Goal: Obtain resource: Obtain resource

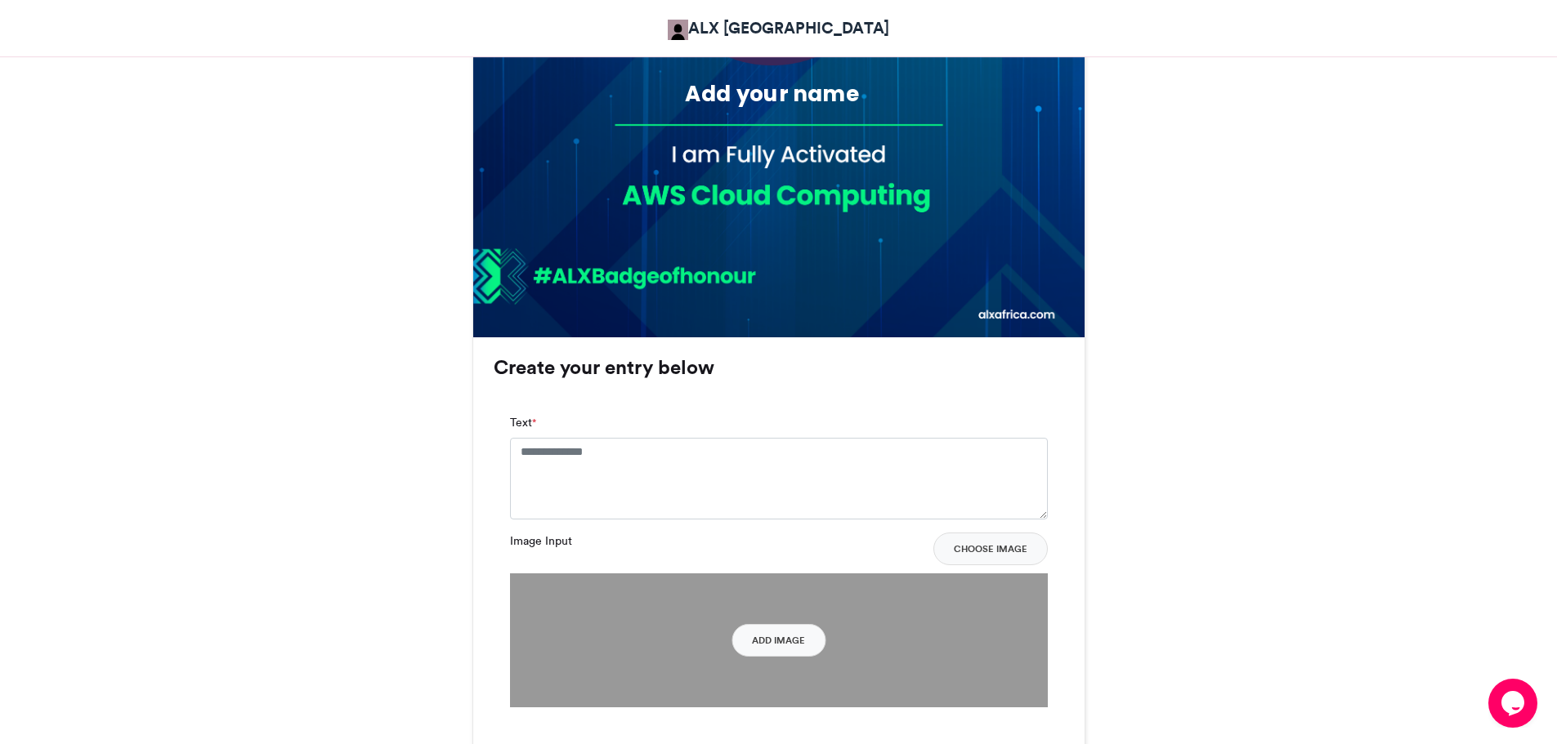
scroll to position [789, 0]
click at [597, 470] on textarea "Text *" at bounding box center [779, 478] width 538 height 82
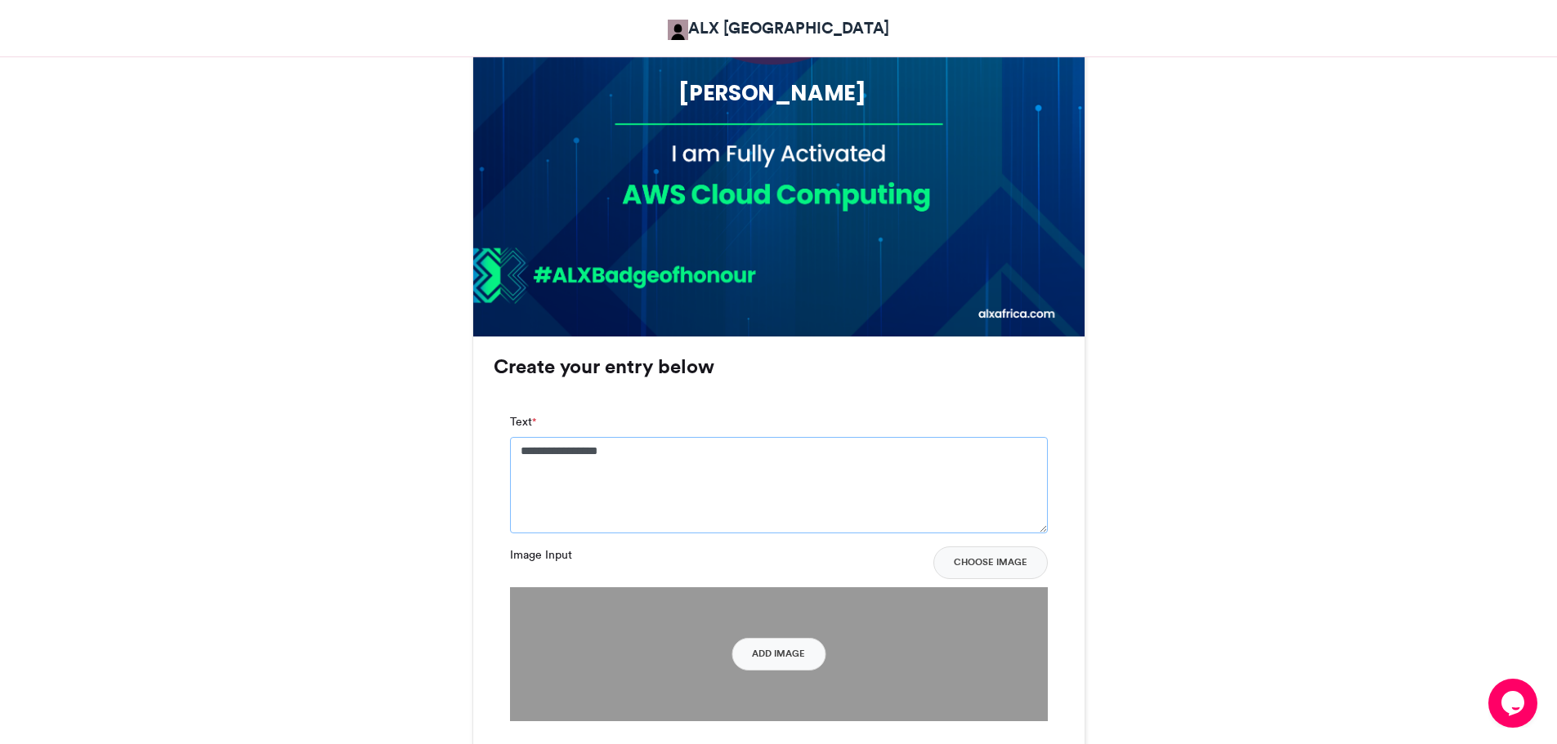
click at [522, 448] on textarea "**********" at bounding box center [779, 485] width 538 height 96
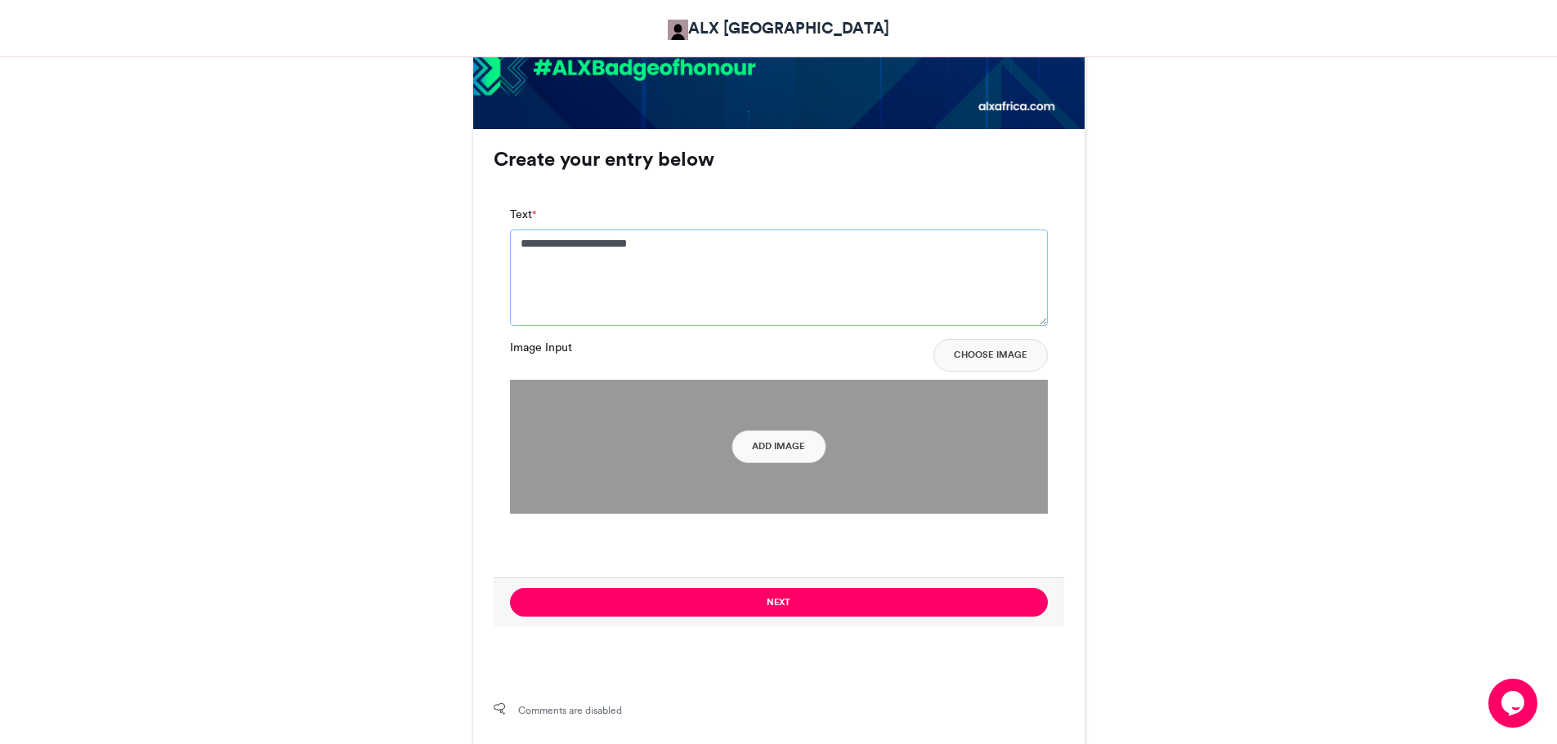
scroll to position [1001, 0]
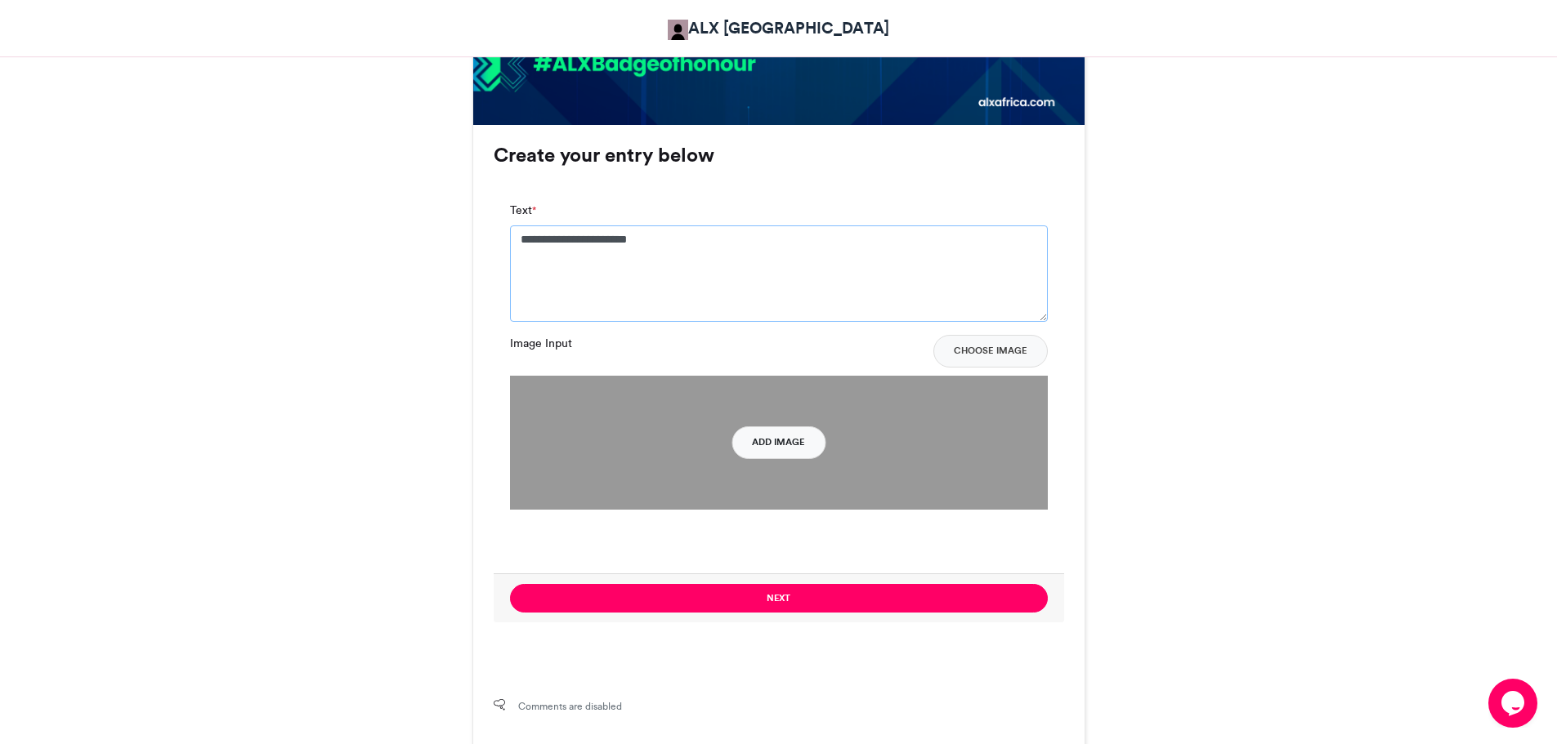
type textarea "**********"
click at [776, 444] on button "Add Image" at bounding box center [778, 443] width 94 height 33
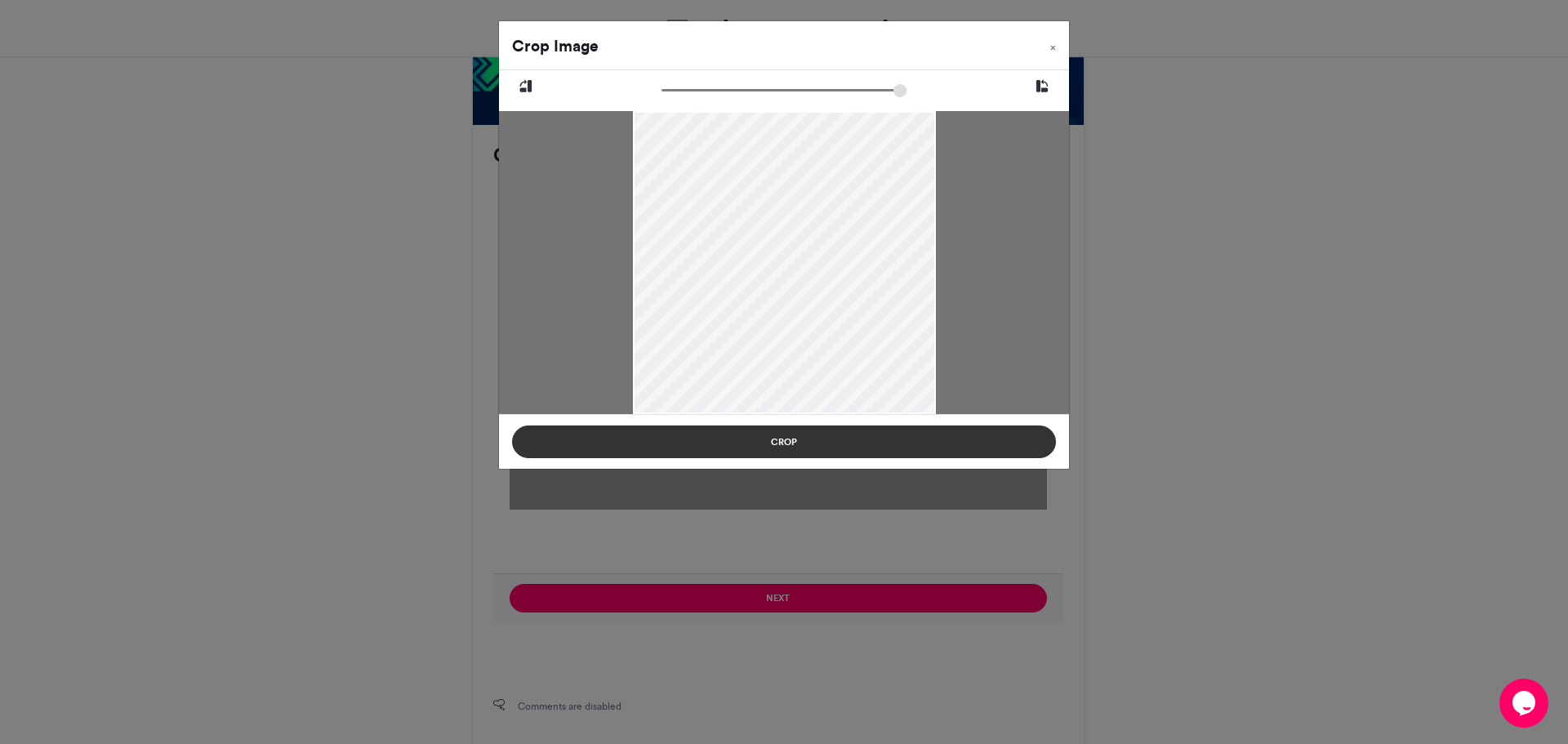
click at [781, 445] on button "Crop" at bounding box center [784, 442] width 544 height 33
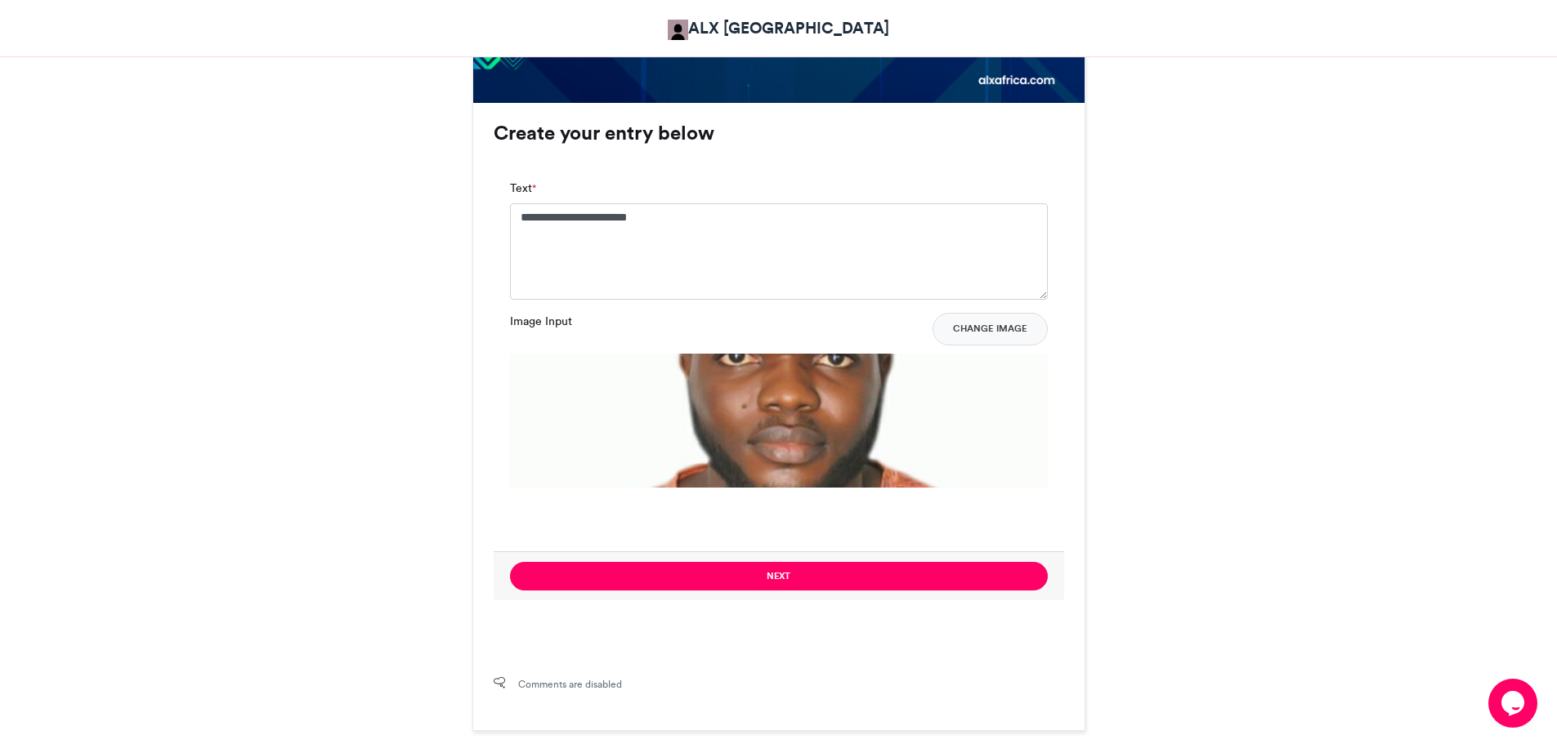
scroll to position [1012, 0]
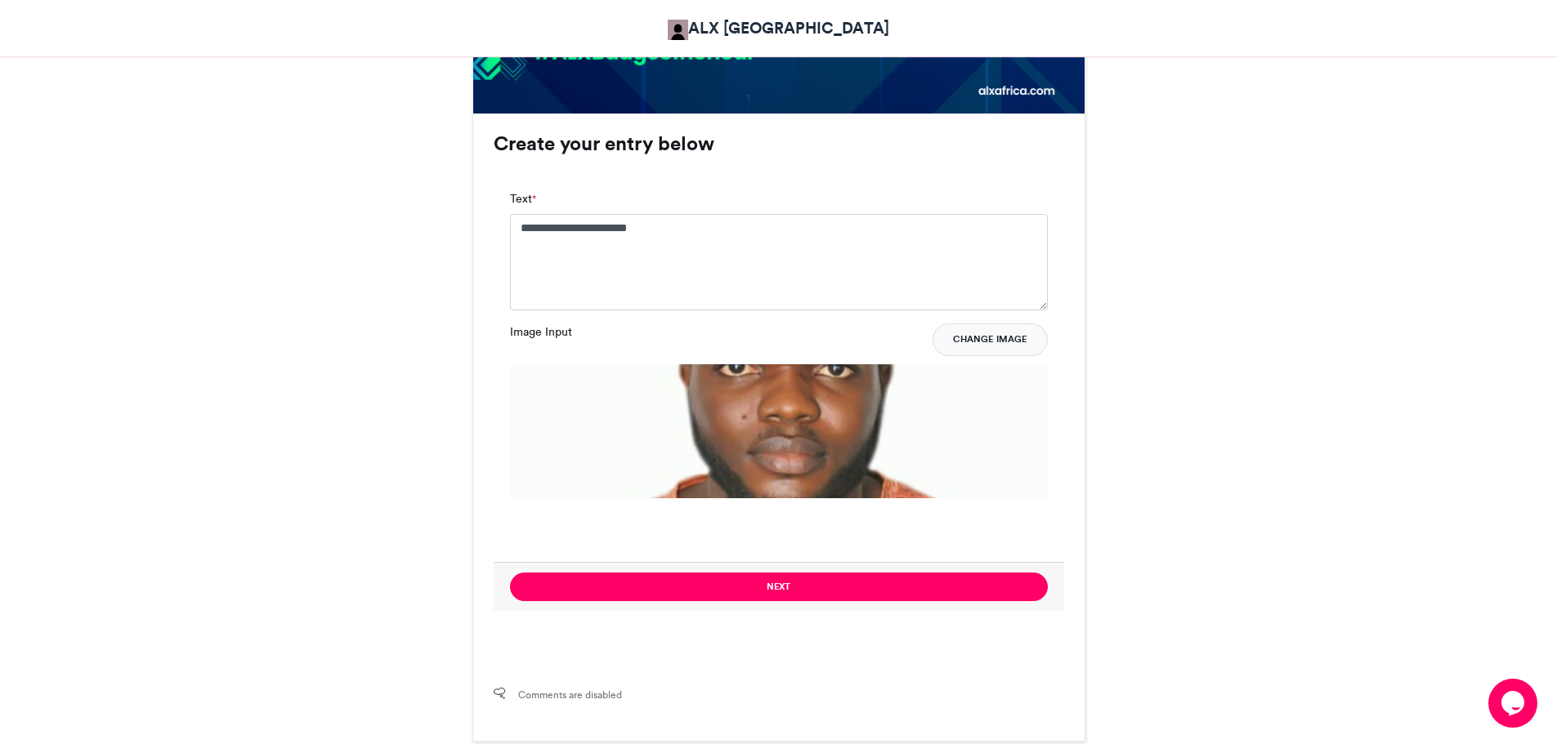
click at [990, 340] on button "Change Image" at bounding box center [989, 340] width 115 height 33
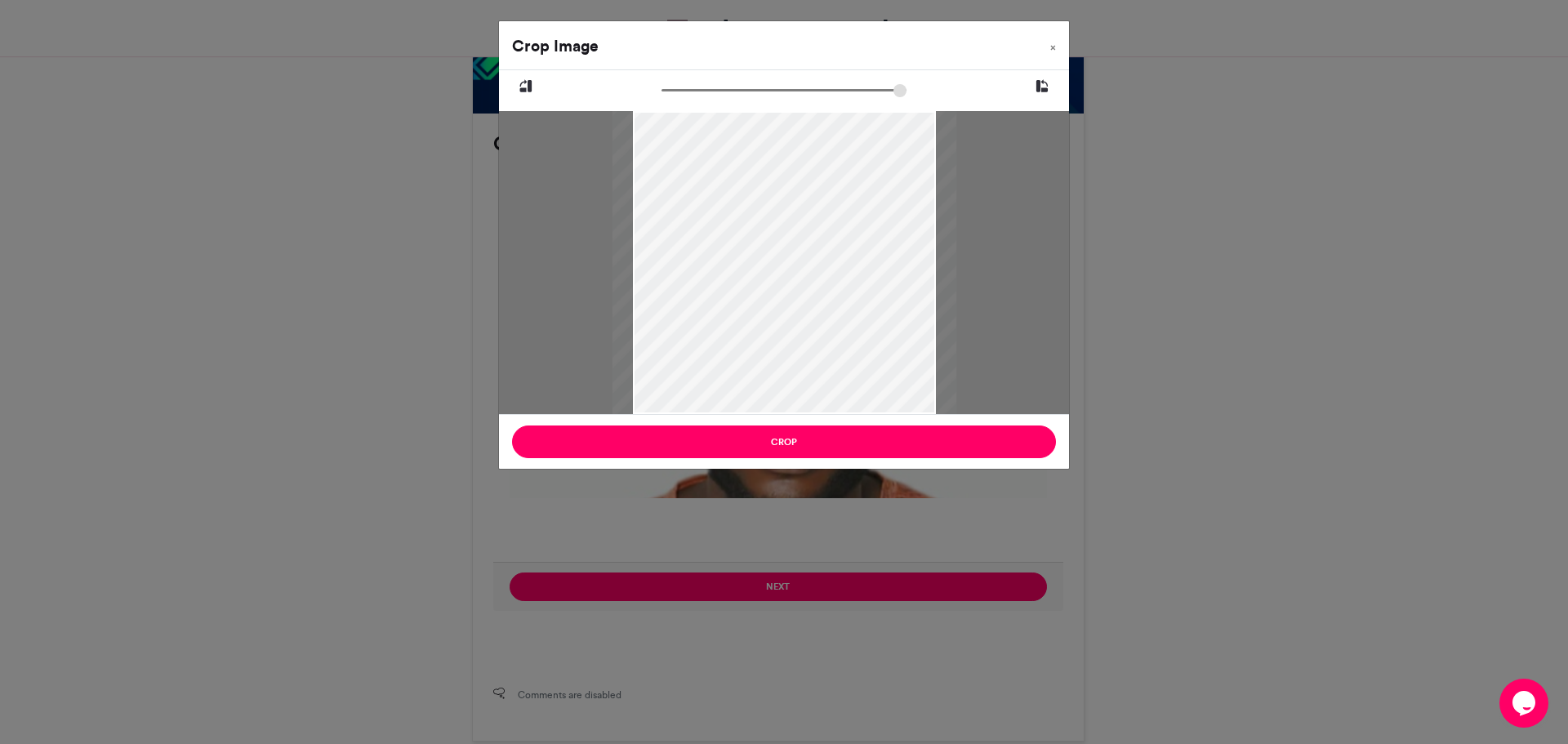
drag, startPoint x: 669, startPoint y: 92, endPoint x: 707, endPoint y: 104, distance: 39.8
click at [707, 98] on input "zoom" at bounding box center [784, 91] width 245 height 16
click at [706, 105] on div at bounding box center [784, 242] width 570 height 344
drag, startPoint x: 704, startPoint y: 90, endPoint x: 689, endPoint y: 91, distance: 15.0
type input "******"
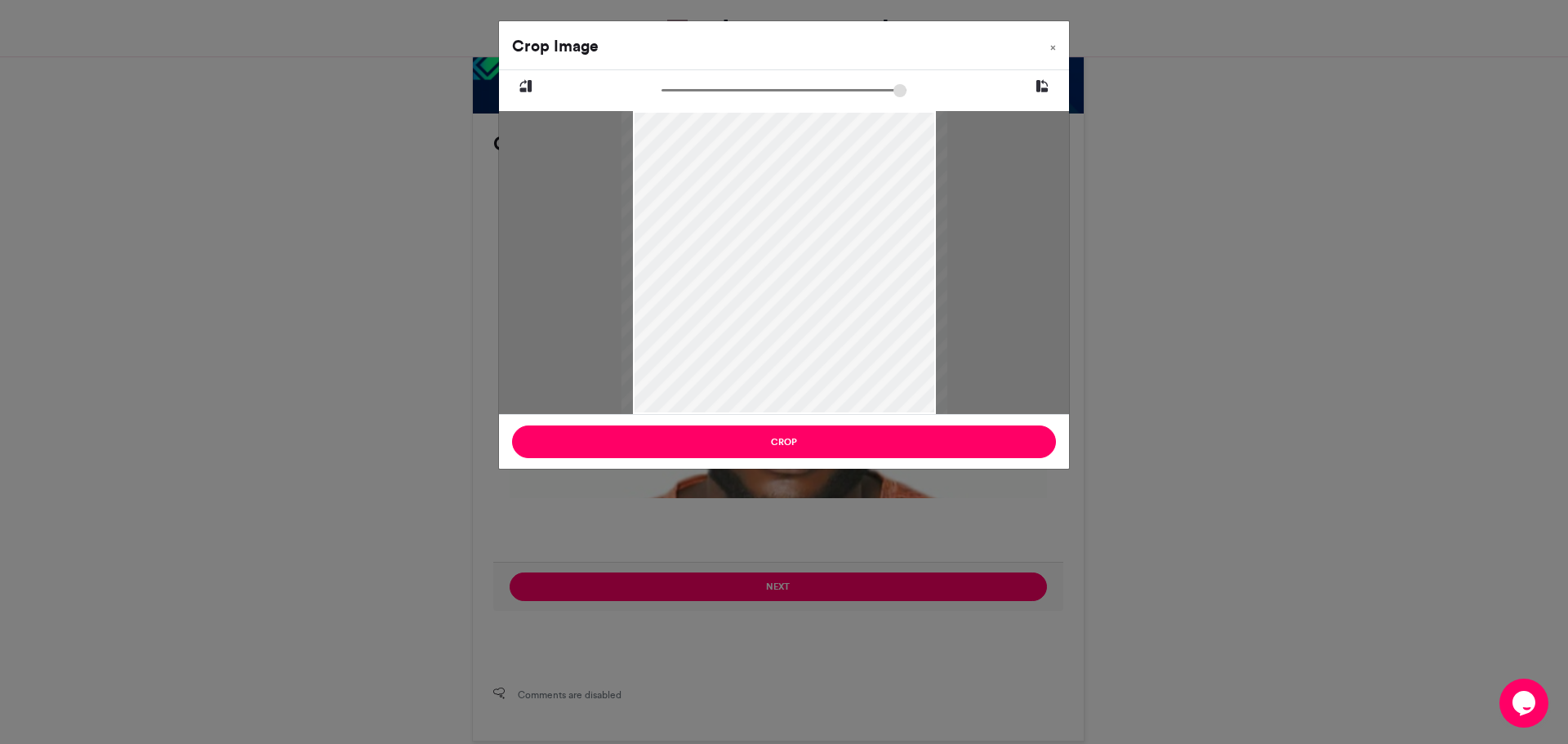
click at [689, 91] on input "zoom" at bounding box center [784, 91] width 245 height 16
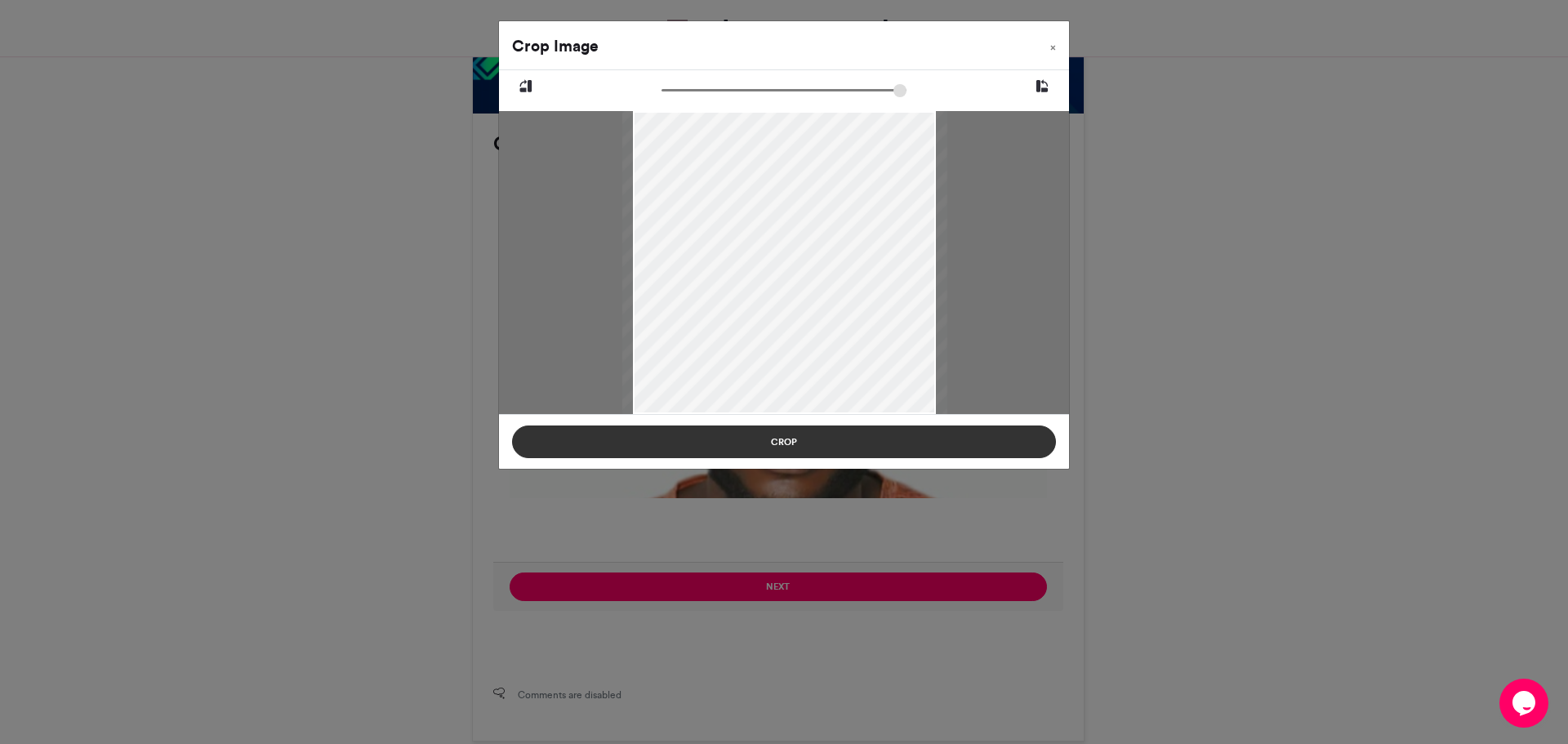
click at [786, 447] on button "Crop" at bounding box center [784, 442] width 544 height 33
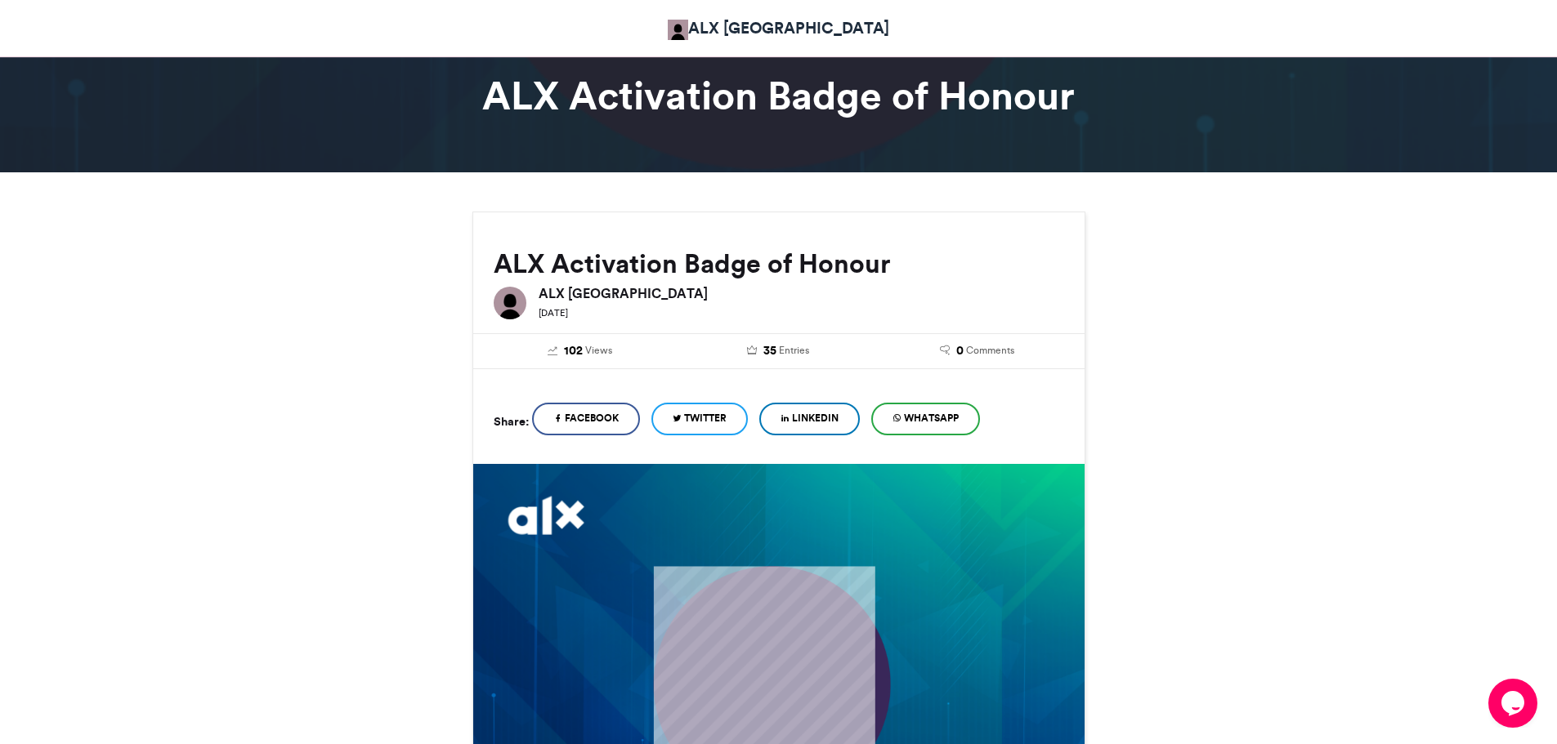
scroll to position [50, 0]
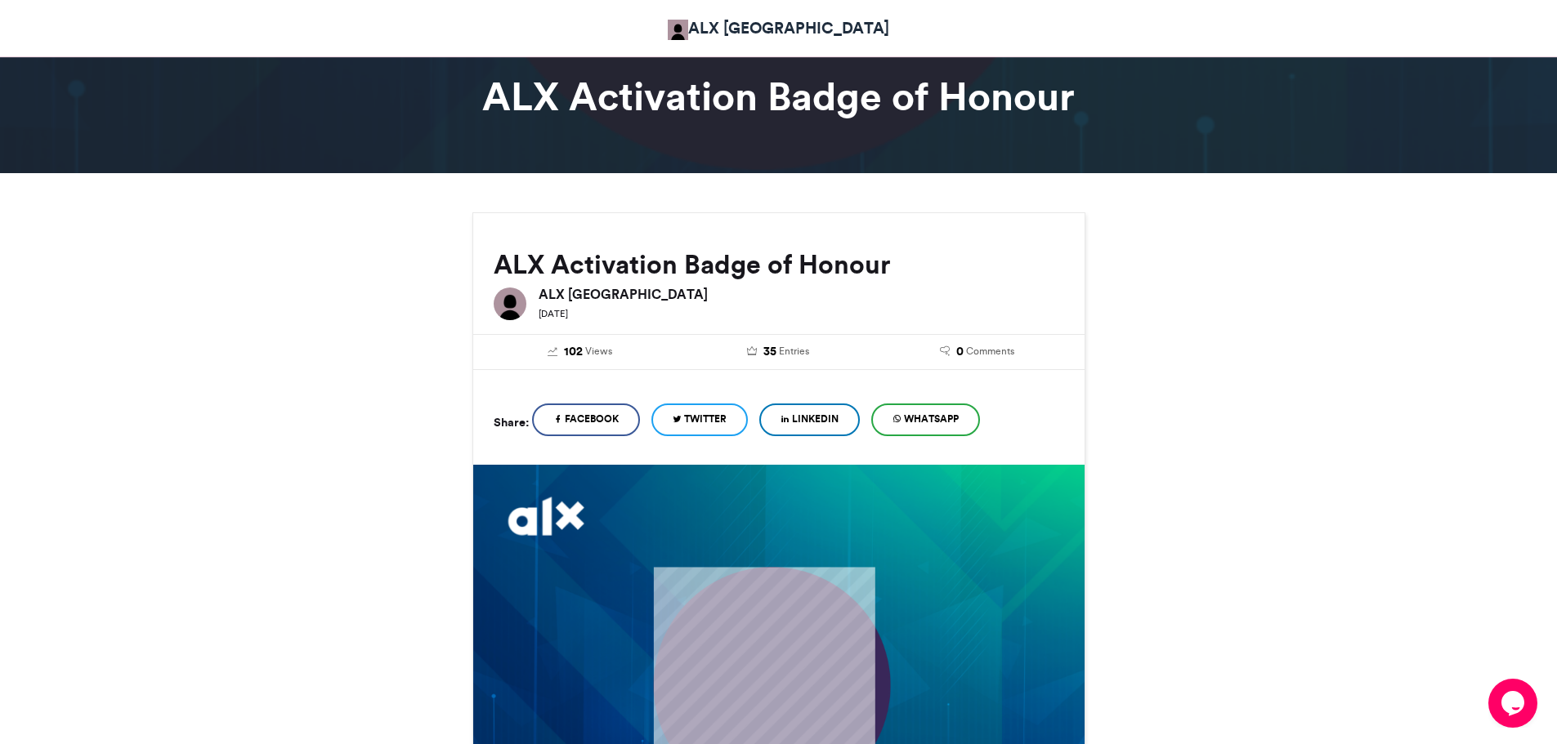
click at [597, 417] on span "Facebook" at bounding box center [592, 419] width 54 height 15
click at [826, 422] on span "LinkedIn" at bounding box center [815, 419] width 47 height 15
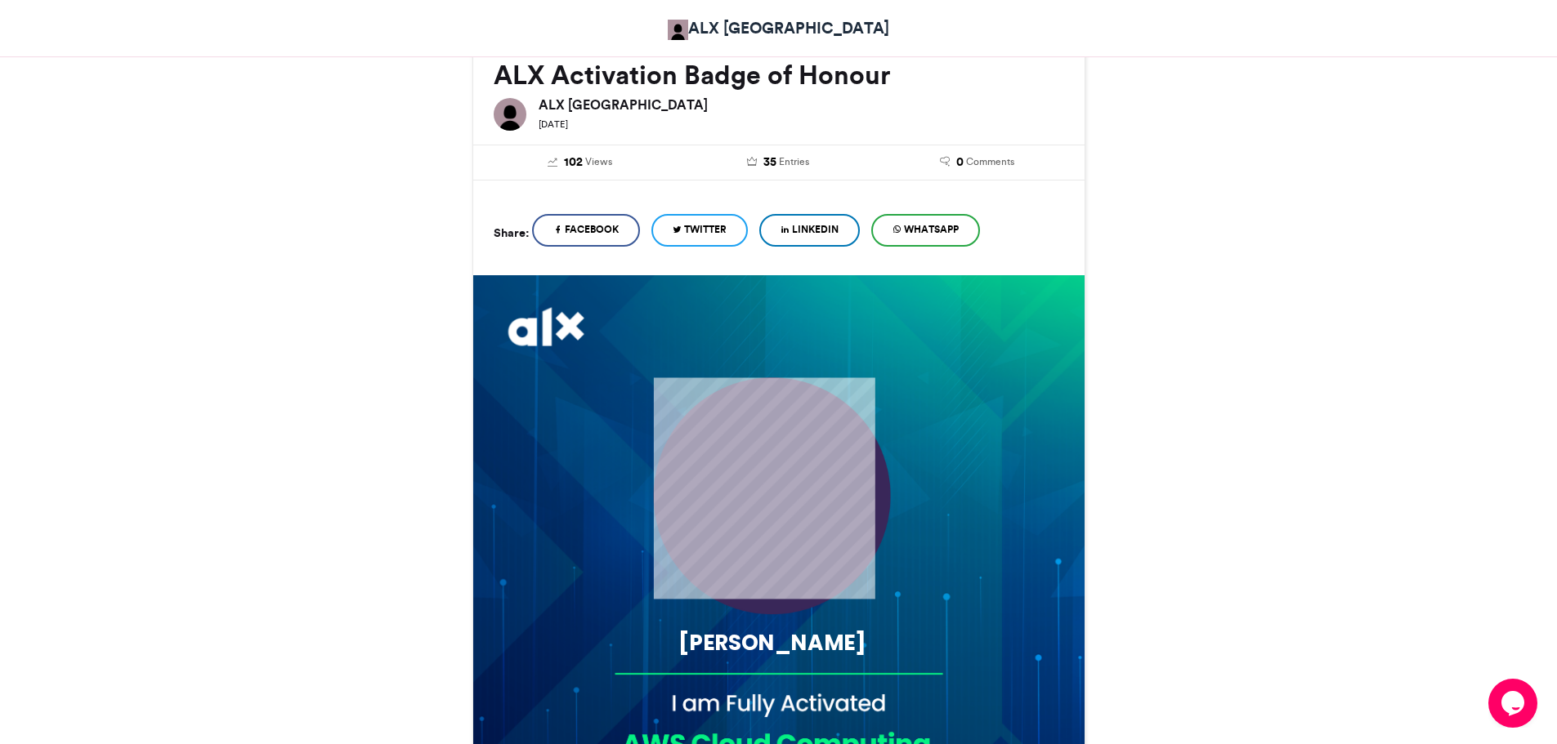
scroll to position [242, 0]
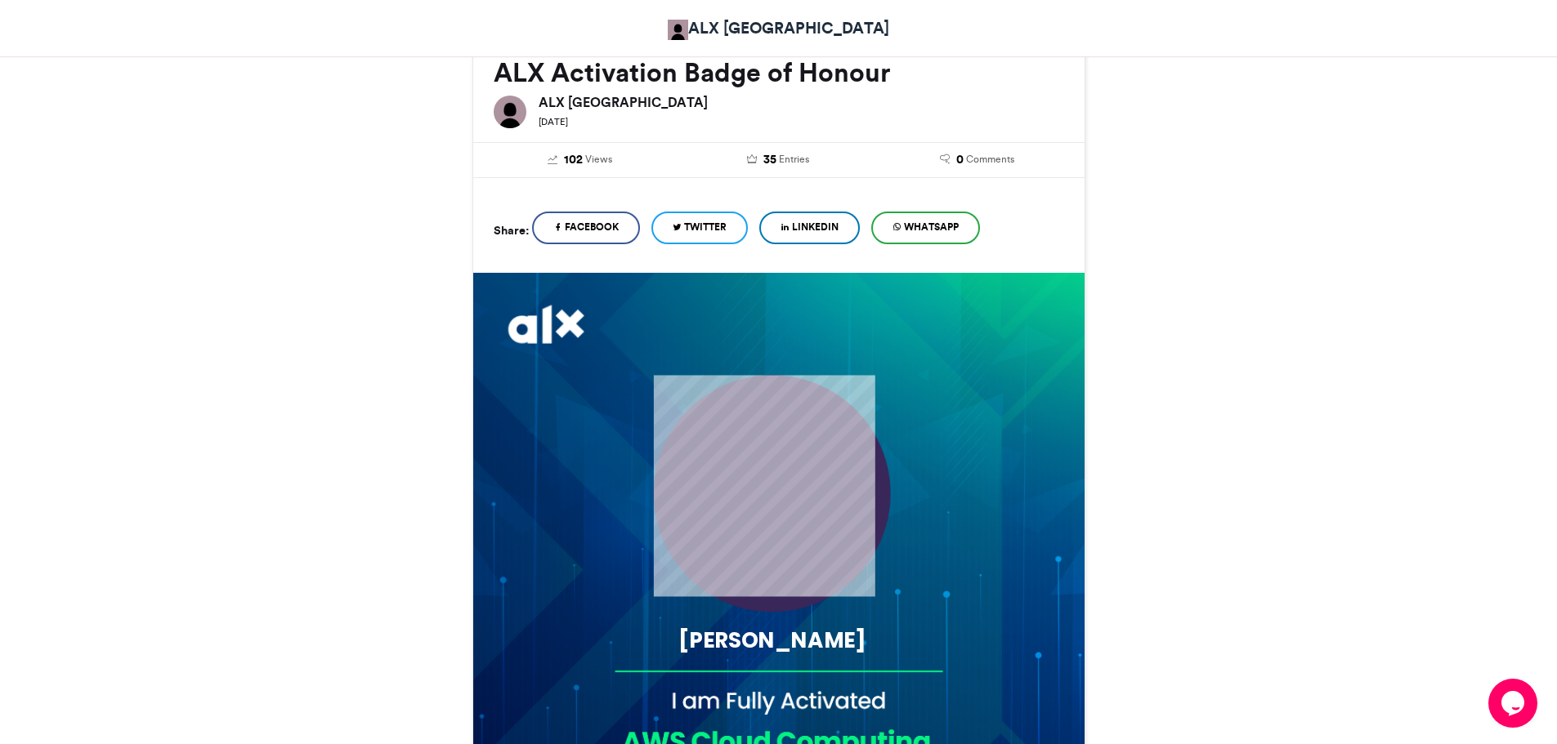
click at [591, 221] on span "Facebook" at bounding box center [592, 227] width 54 height 15
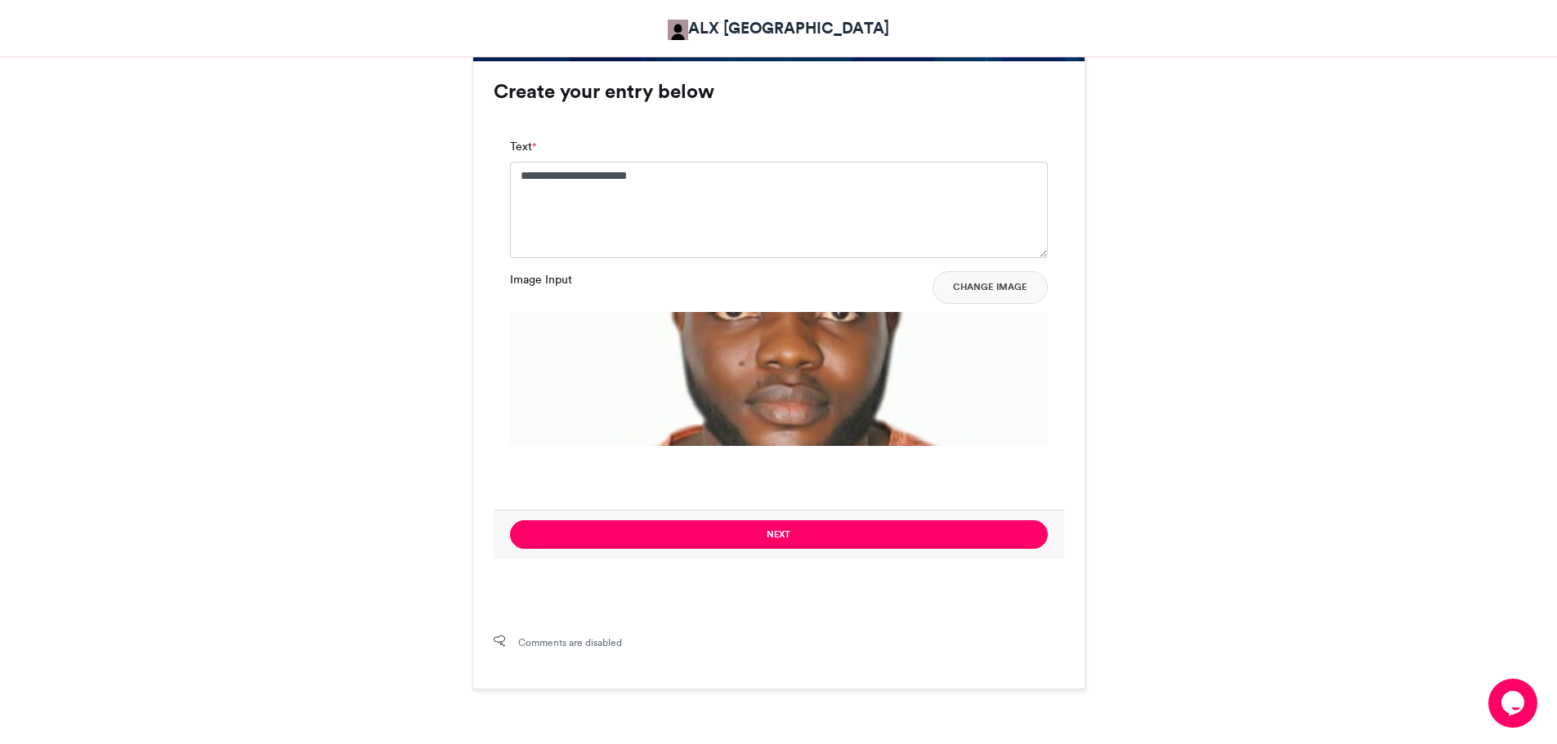
scroll to position [1188, 0]
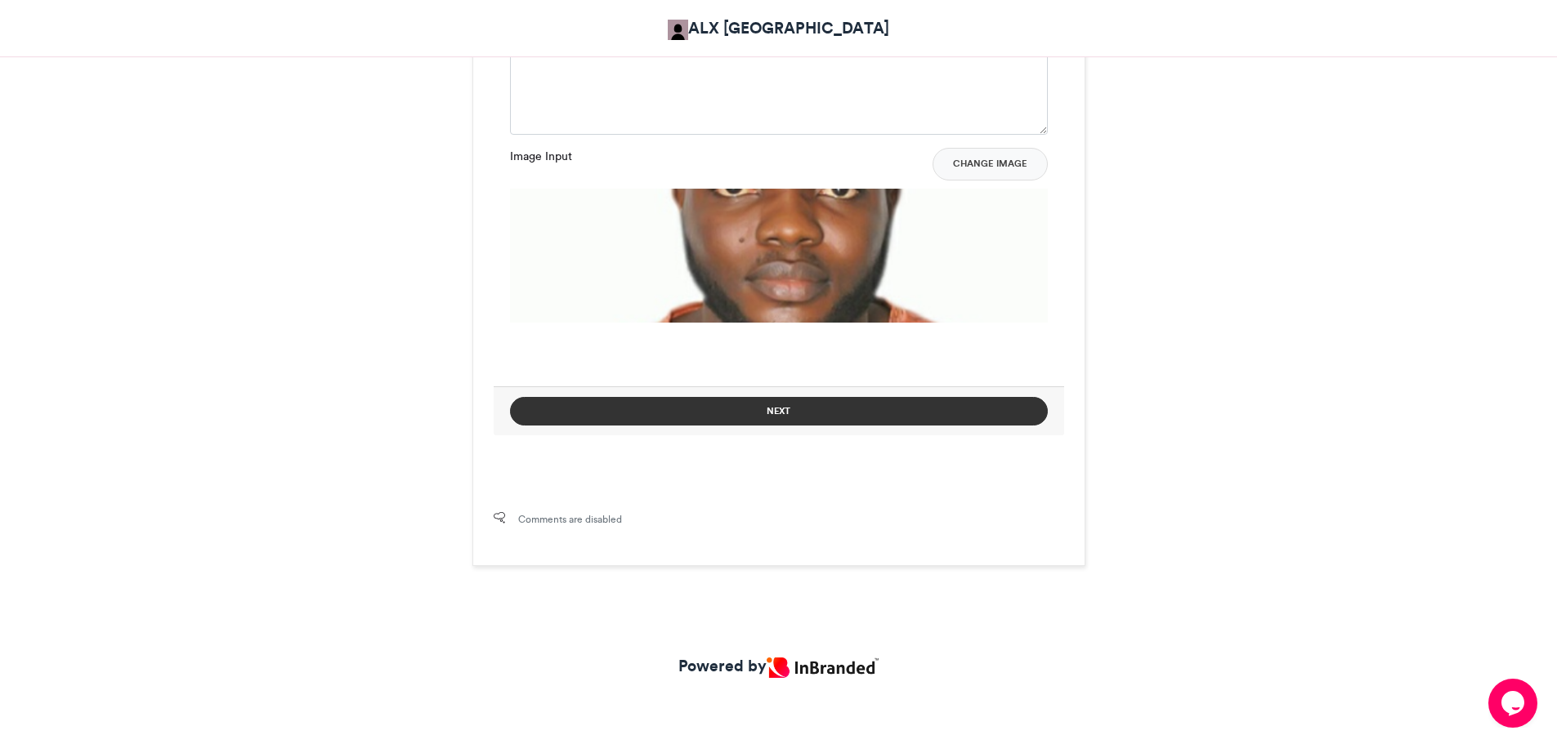
click at [775, 408] on button "Next" at bounding box center [779, 411] width 538 height 29
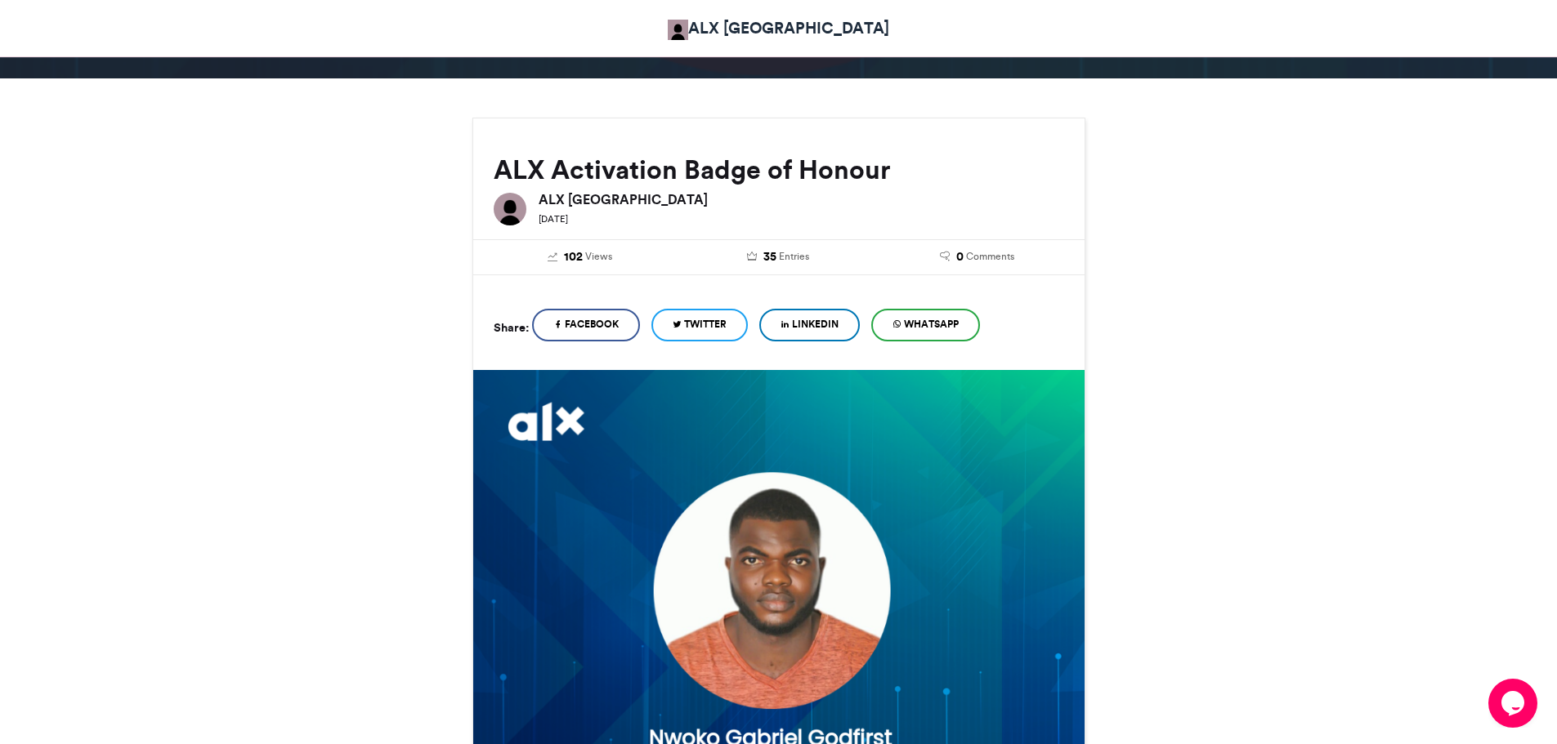
scroll to position [739, 0]
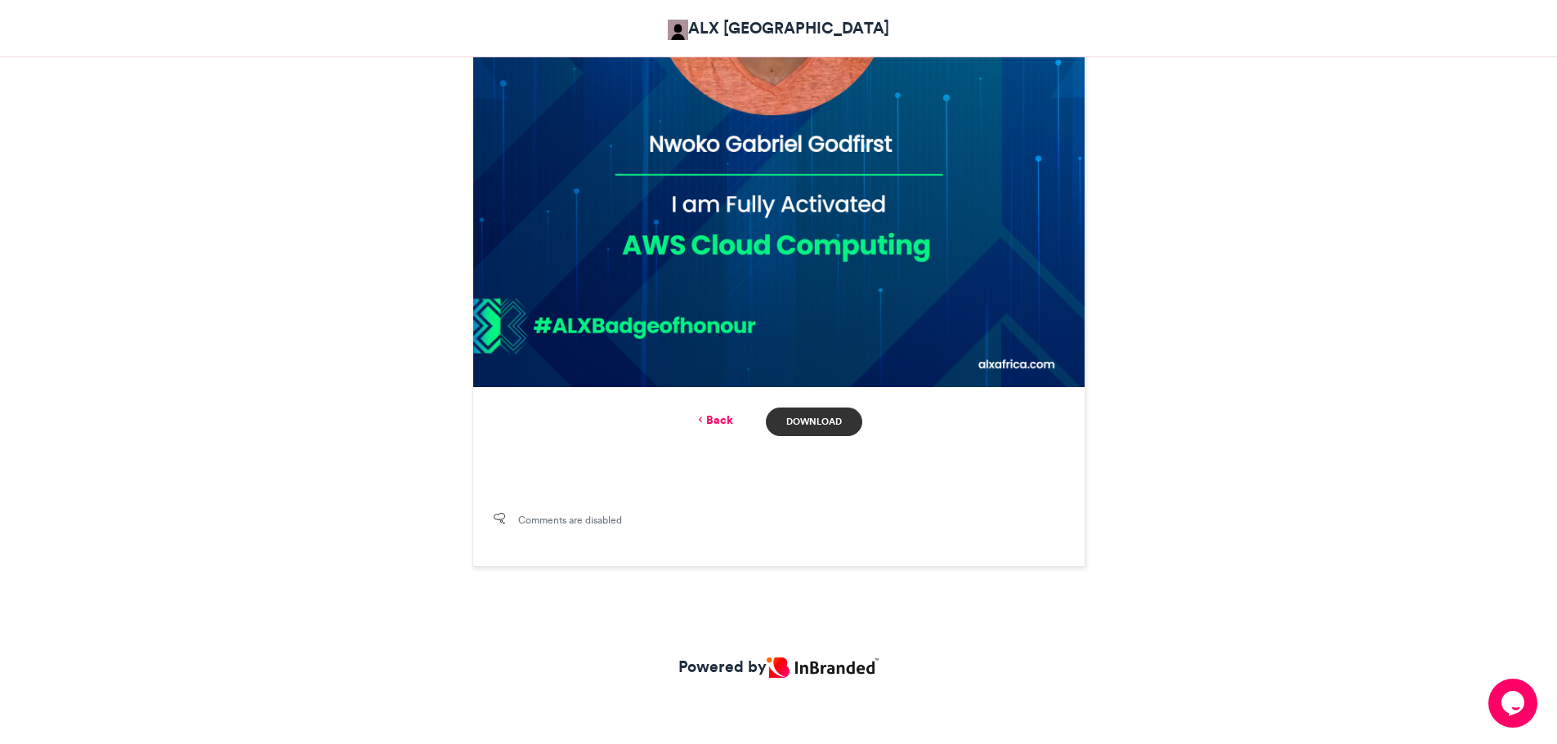
click at [811, 424] on link "Download" at bounding box center [814, 422] width 96 height 29
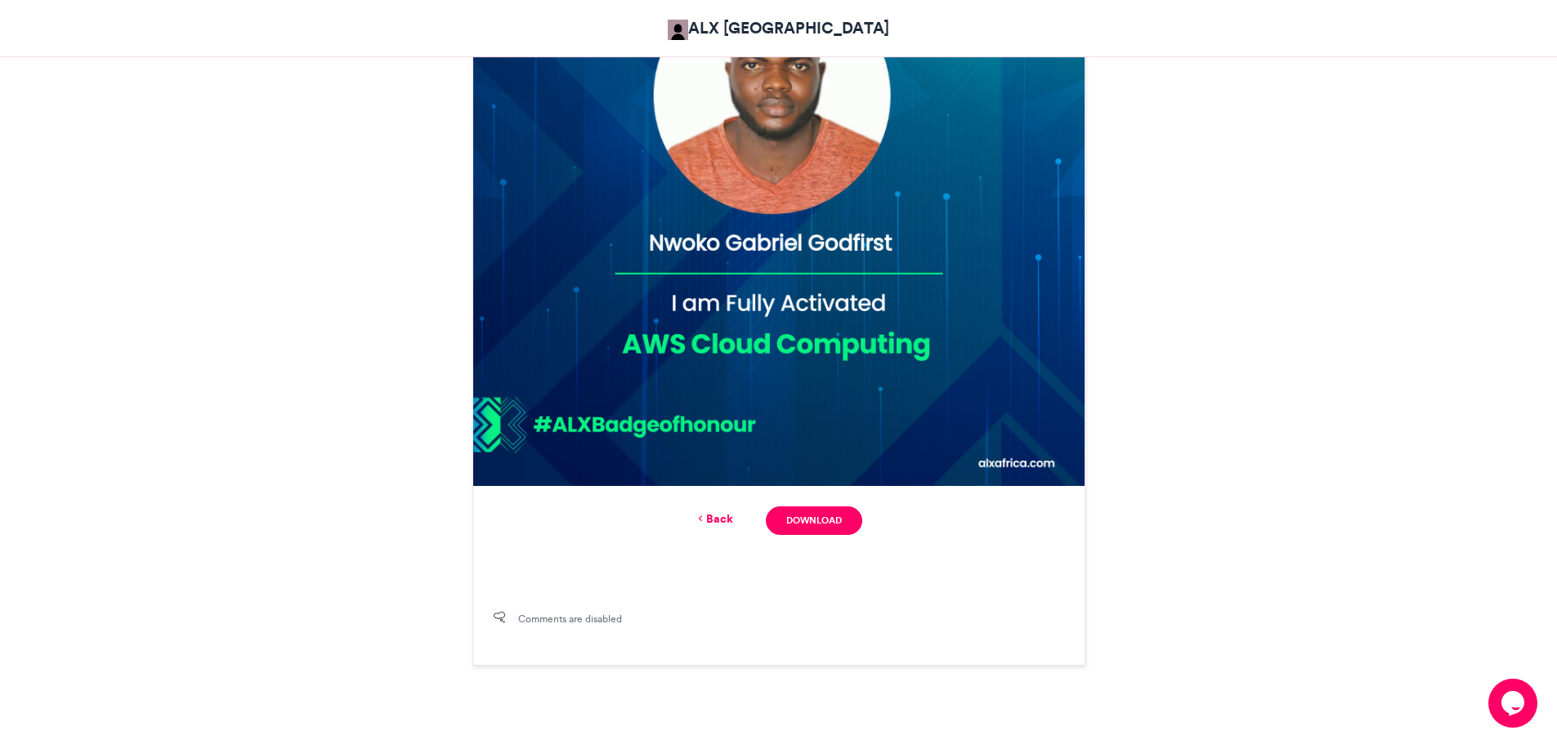
scroll to position [641, 0]
click at [722, 519] on link "Back" at bounding box center [714, 518] width 38 height 17
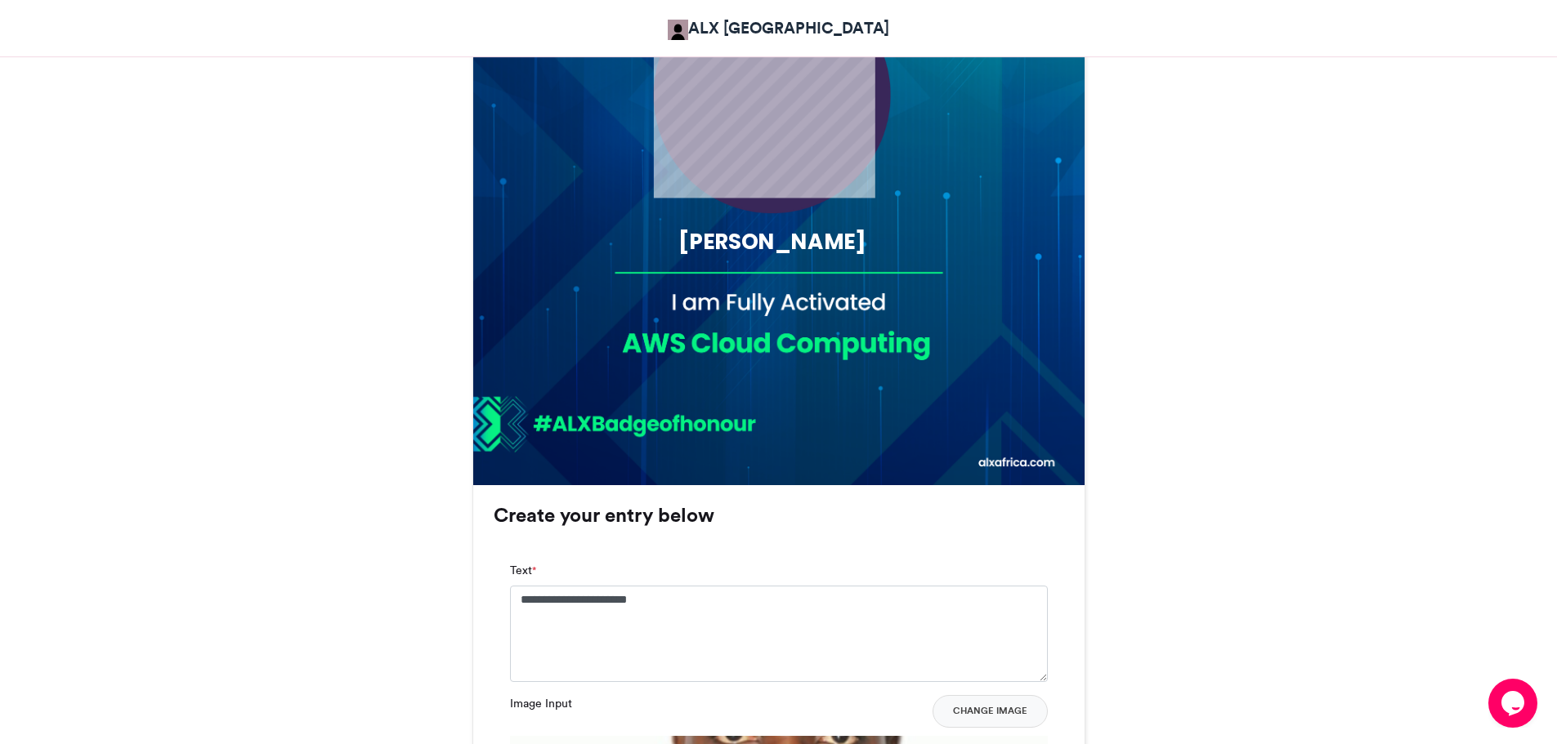
scroll to position [1055, 0]
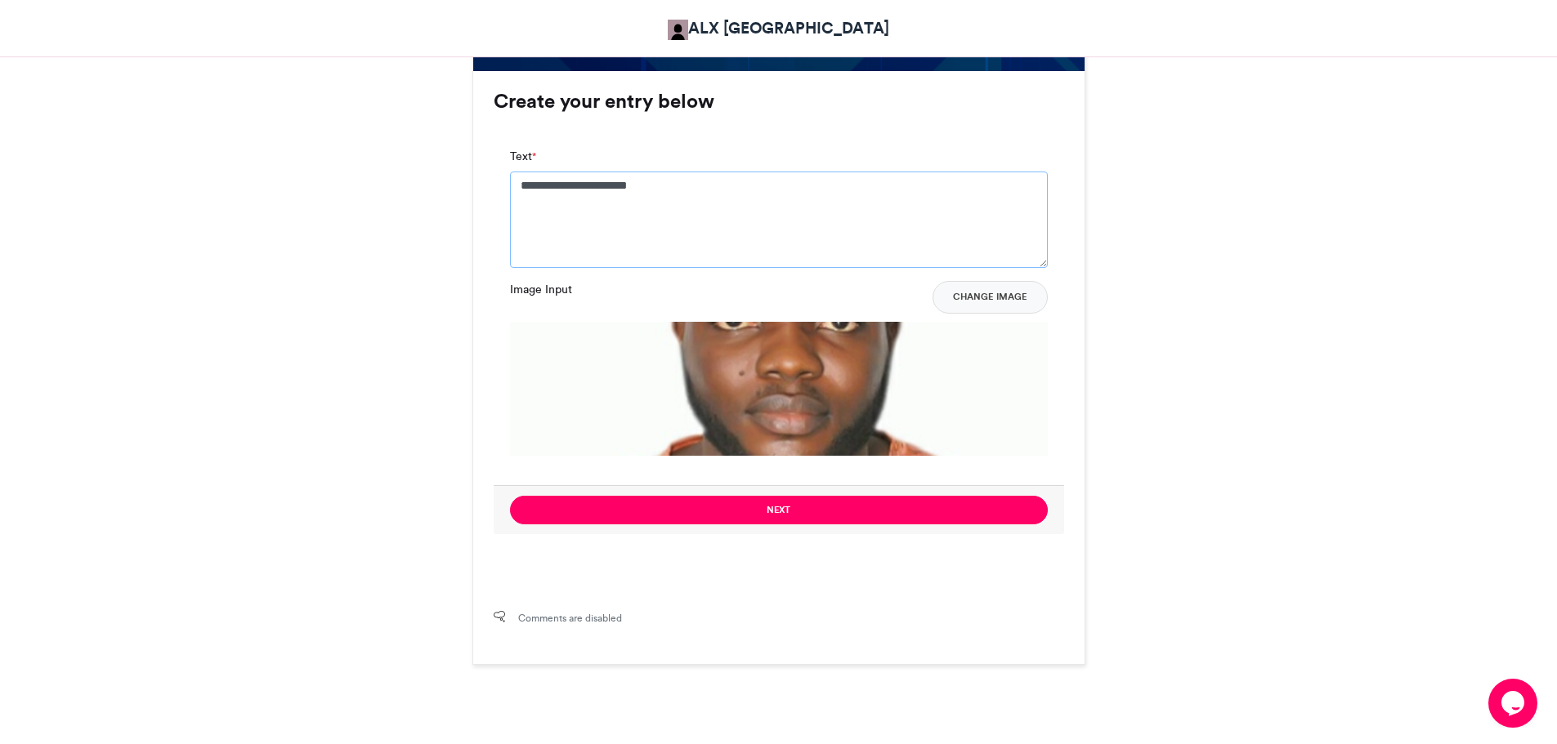
click at [600, 185] on textarea "**********" at bounding box center [779, 220] width 538 height 96
click at [606, 186] on textarea "**********" at bounding box center [779, 220] width 538 height 96
click at [615, 184] on textarea "**********" at bounding box center [779, 220] width 538 height 96
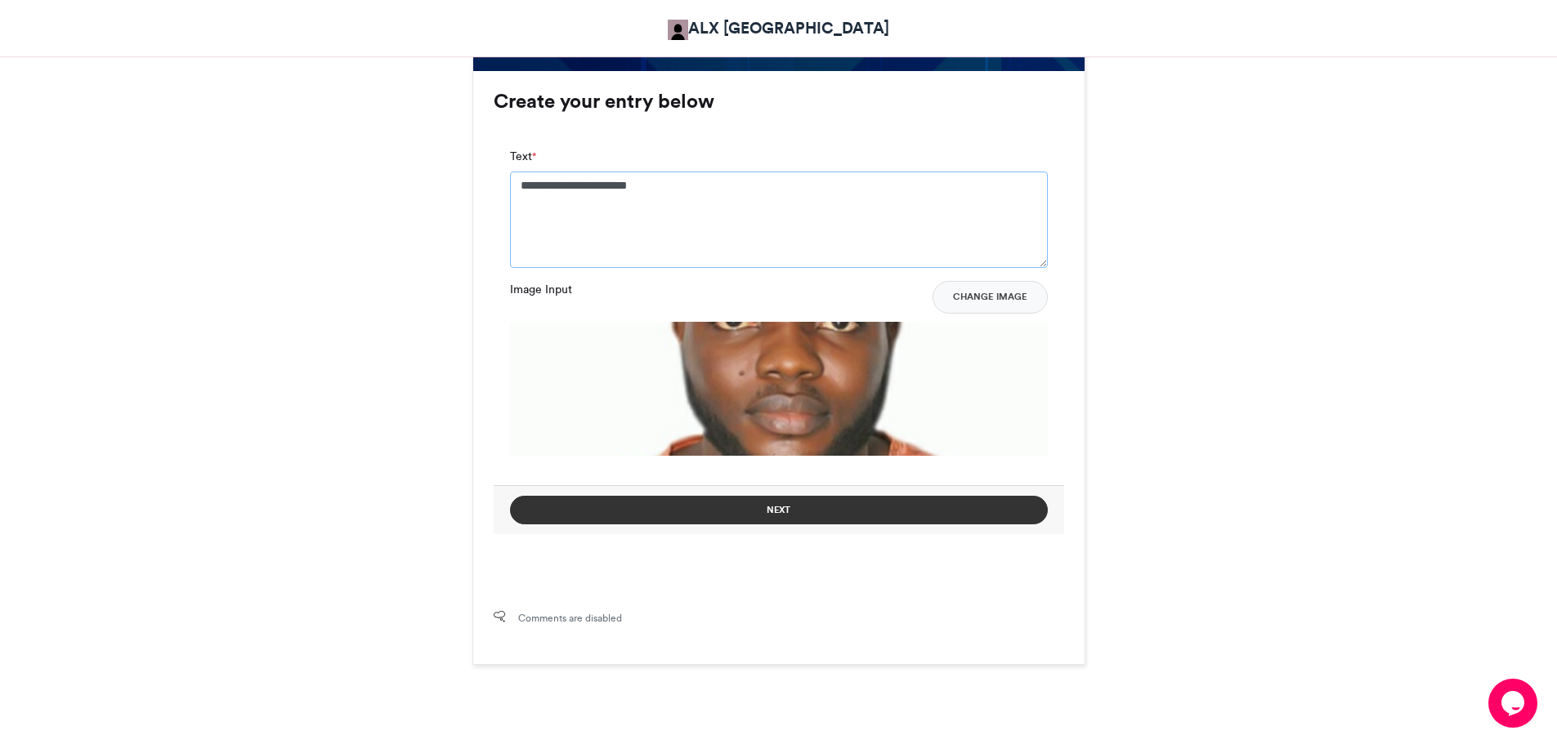
type textarea "**********"
click at [783, 507] on button "Next" at bounding box center [779, 510] width 538 height 29
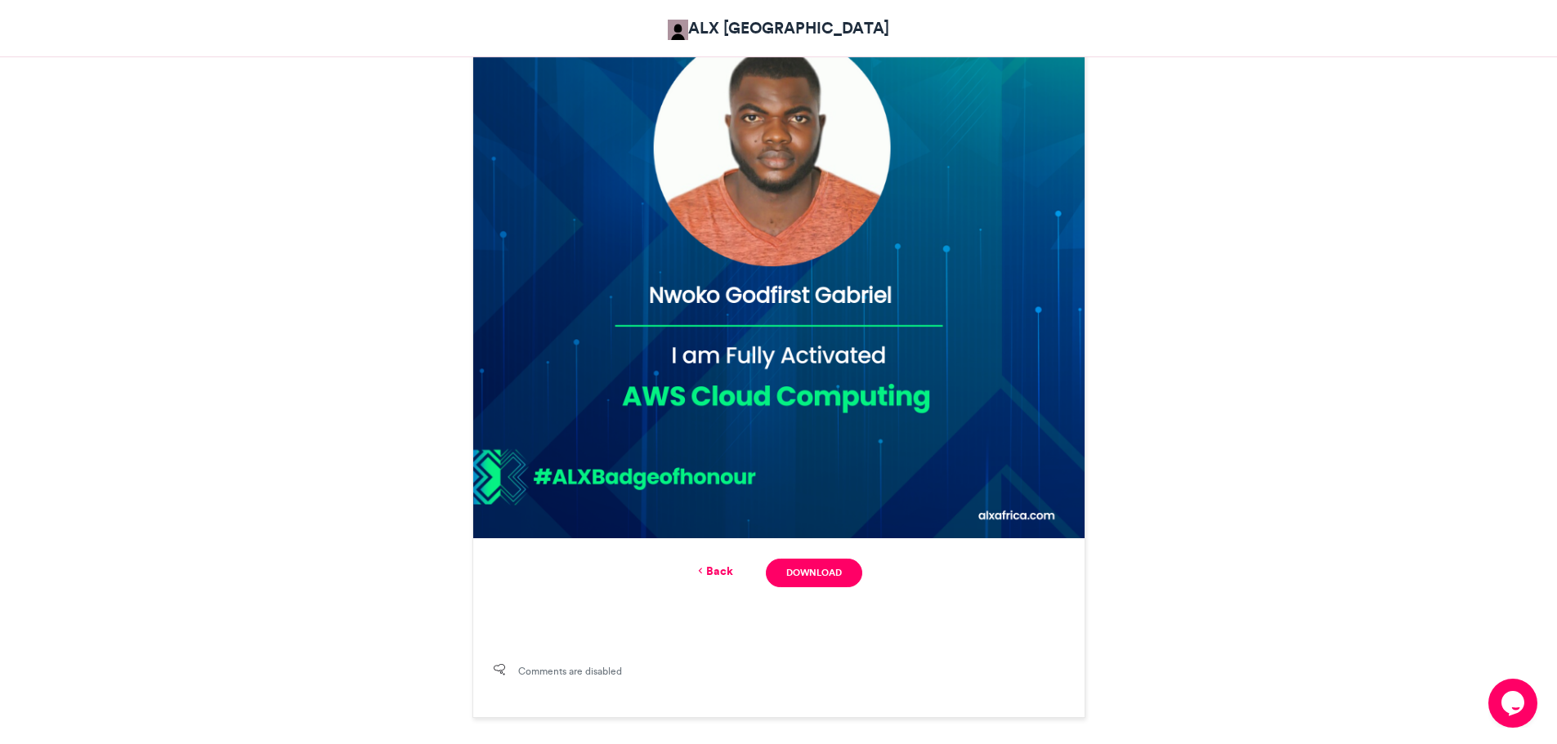
scroll to position [588, 0]
click at [810, 567] on link "Download" at bounding box center [814, 572] width 96 height 29
click at [713, 568] on link "Back" at bounding box center [714, 570] width 38 height 17
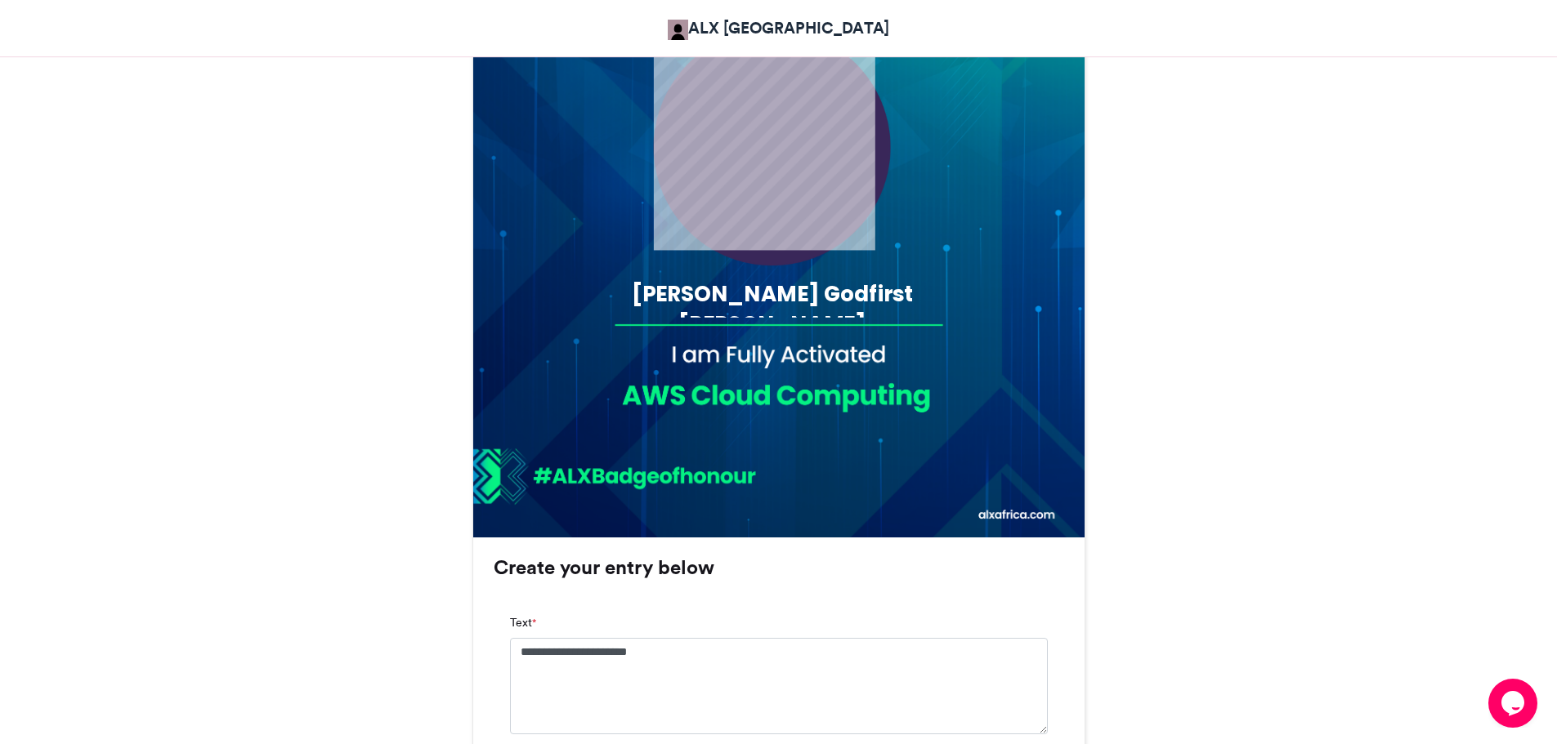
scroll to position [1003, 0]
